Goal: Task Accomplishment & Management: Manage account settings

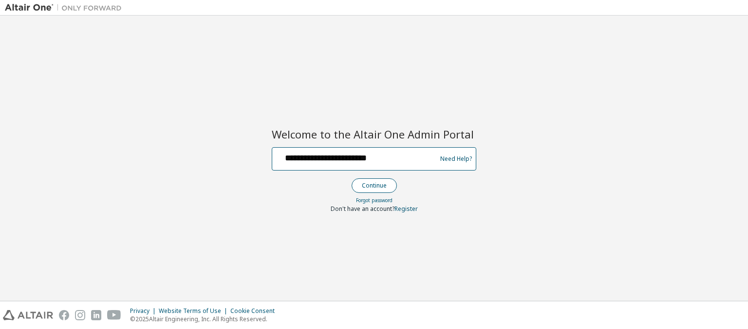
type input "**********"
click at [373, 185] on button "Continue" at bounding box center [373, 186] width 45 height 15
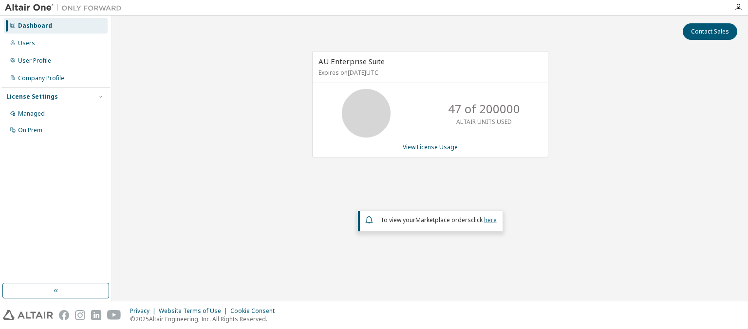
click at [490, 219] on link "here" at bounding box center [490, 220] width 13 height 8
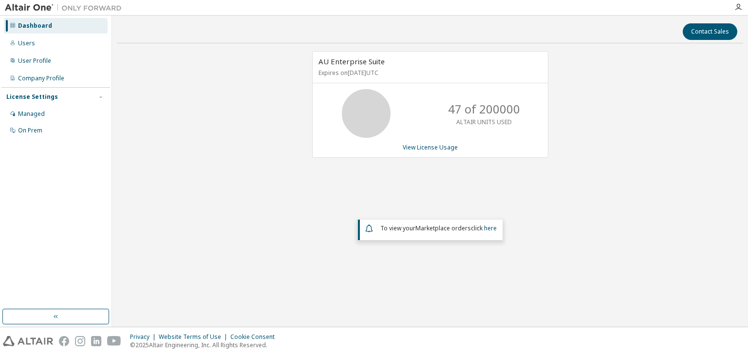
click at [34, 26] on div "Dashboard" at bounding box center [35, 26] width 34 height 8
click at [429, 146] on link "View License Usage" at bounding box center [429, 147] width 55 height 8
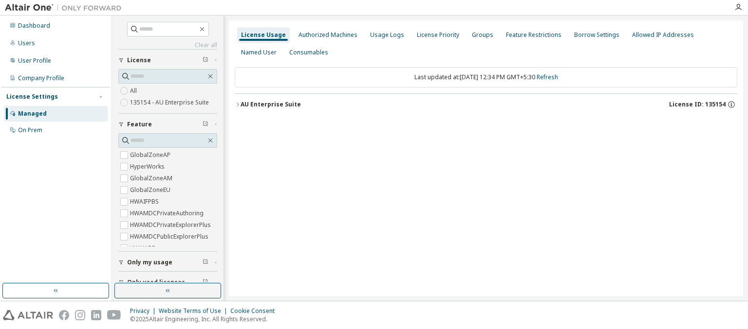
click at [488, 104] on div "AU Enterprise Suite License ID: 135154" at bounding box center [488, 104] width 496 height 9
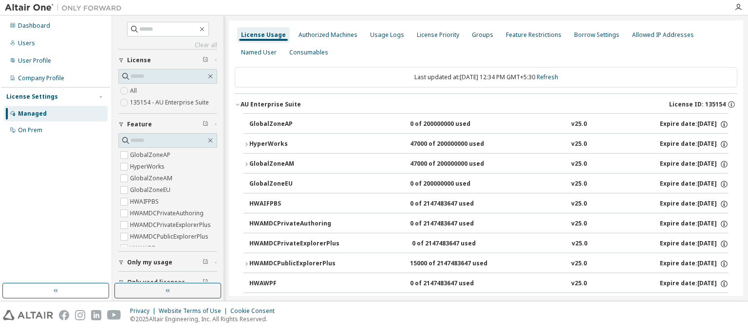
click at [486, 104] on div "AU Enterprise Suite License ID: 135154" at bounding box center [488, 104] width 496 height 9
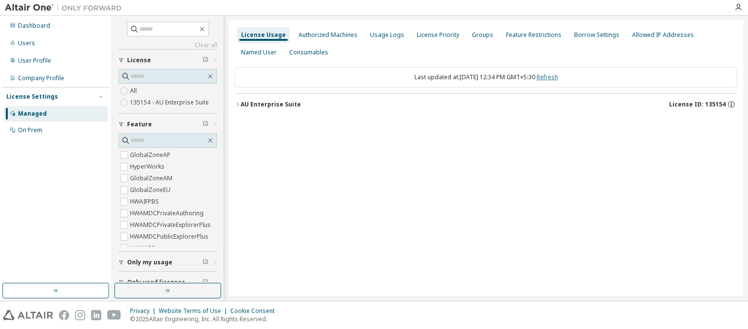
click at [557, 77] on link "Refresh" at bounding box center [546, 77] width 21 height 8
click at [25, 43] on div "Users" at bounding box center [26, 43] width 17 height 8
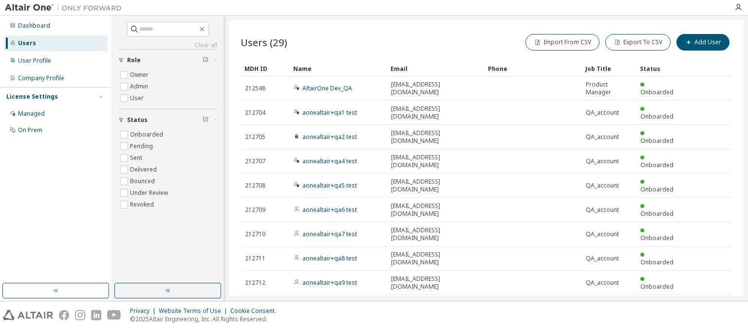
click at [265, 68] on div "MDH ID" at bounding box center [264, 69] width 41 height 16
click at [338, 68] on div "Name" at bounding box center [338, 69] width 90 height 16
click at [435, 68] on div "Email" at bounding box center [435, 69] width 90 height 16
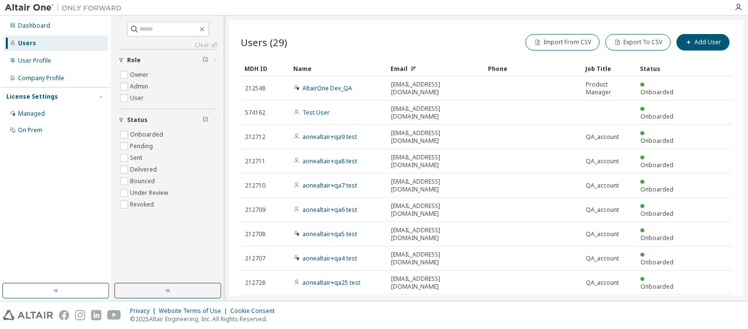
click at [435, 68] on div "Email" at bounding box center [435, 69] width 90 height 16
click at [532, 68] on div "Phone" at bounding box center [533, 69] width 90 height 16
click at [608, 68] on div "Job Title" at bounding box center [608, 69] width 47 height 16
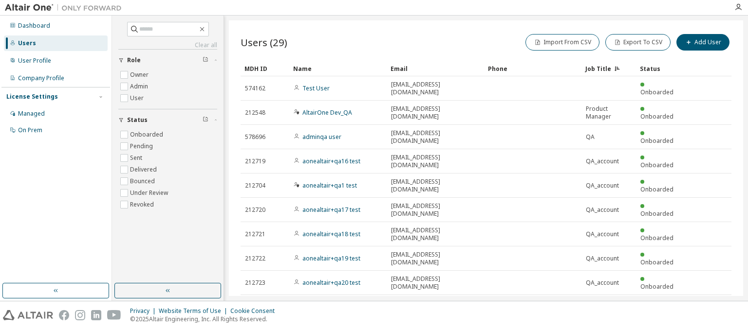
click at [660, 68] on div "Status" at bounding box center [659, 69] width 41 height 16
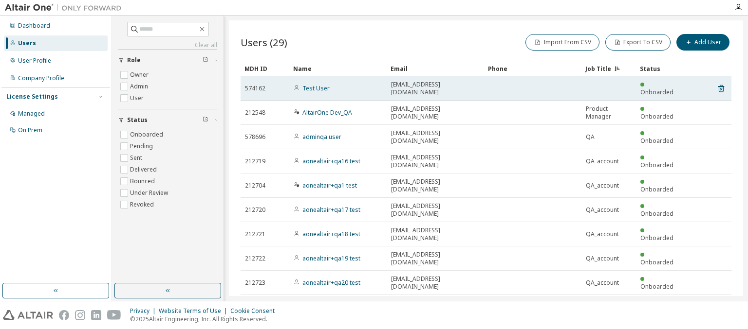
click at [338, 85] on div "Test User" at bounding box center [337, 89] width 89 height 8
